Goal: Navigation & Orientation: Find specific page/section

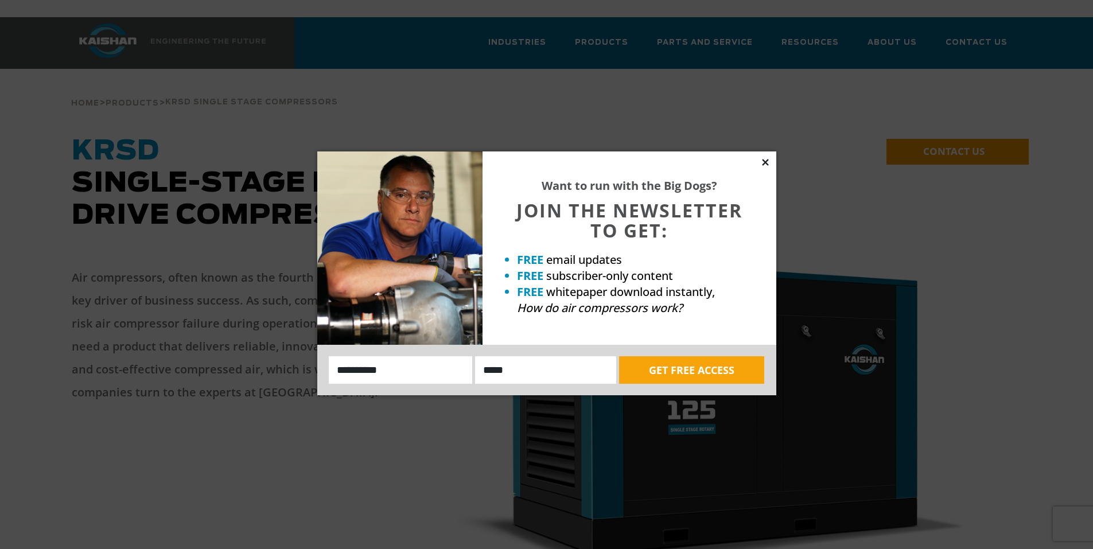
click at [766, 161] on icon at bounding box center [765, 162] width 6 height 6
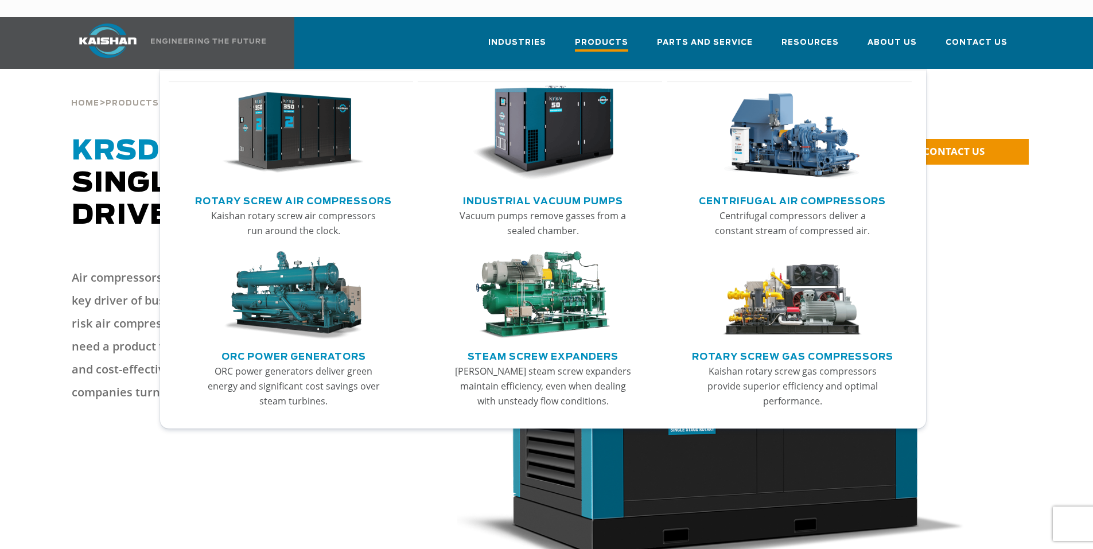
click at [595, 36] on span "Products" at bounding box center [601, 43] width 53 height 15
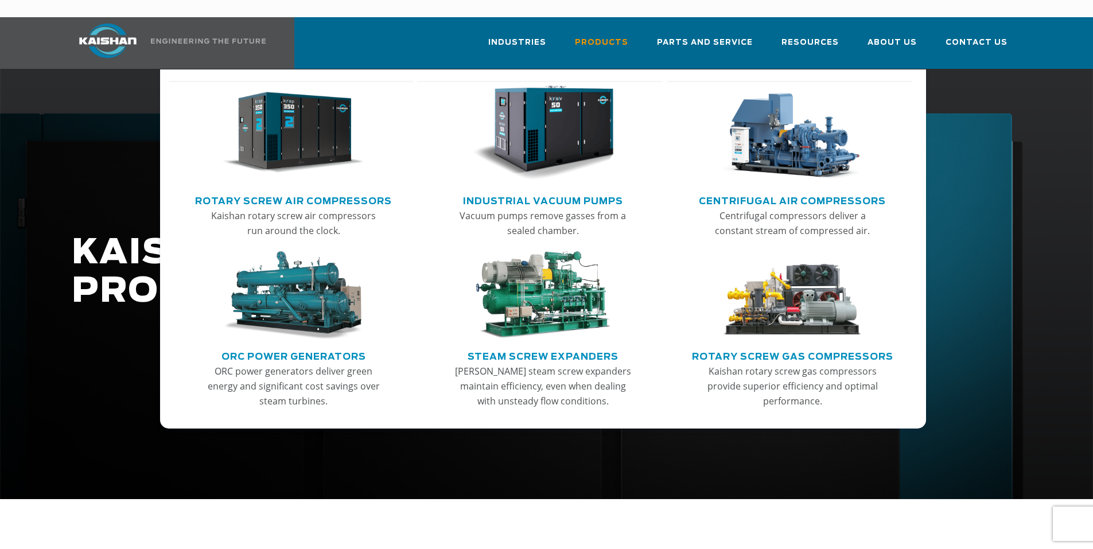
click at [287, 191] on link "Rotary Screw Air Compressors" at bounding box center [293, 199] width 197 height 17
